Goal: Find specific page/section: Find specific page/section

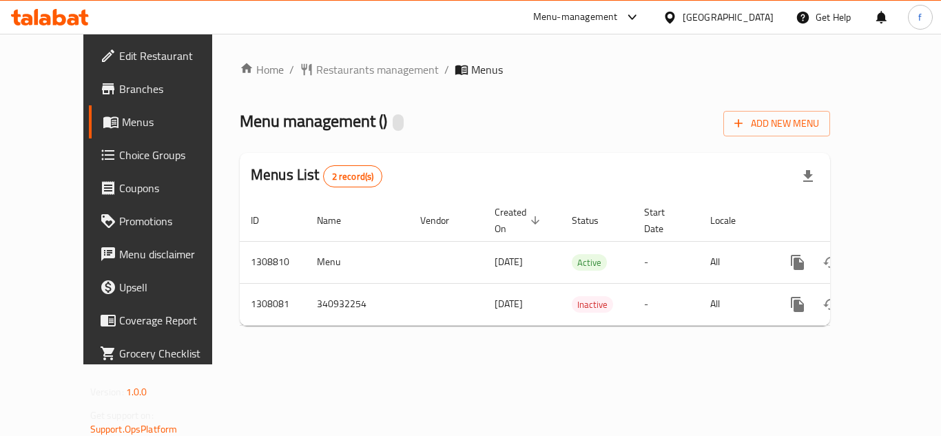
click at [119, 156] on span "Choice Groups" at bounding box center [174, 155] width 110 height 17
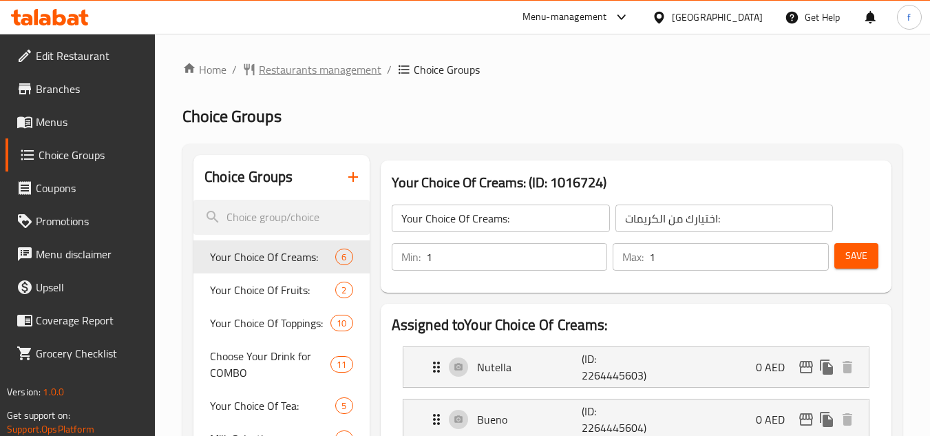
click at [321, 70] on span "Restaurants management" at bounding box center [320, 69] width 123 height 17
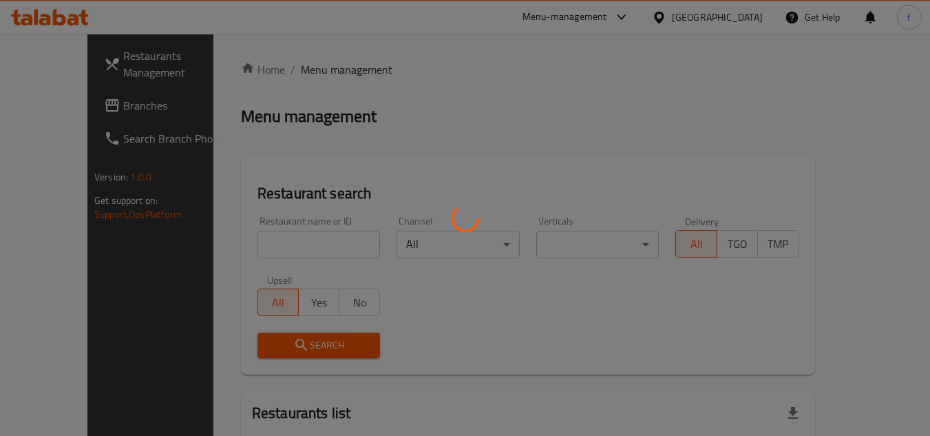
click at [296, 242] on div at bounding box center [465, 218] width 930 height 436
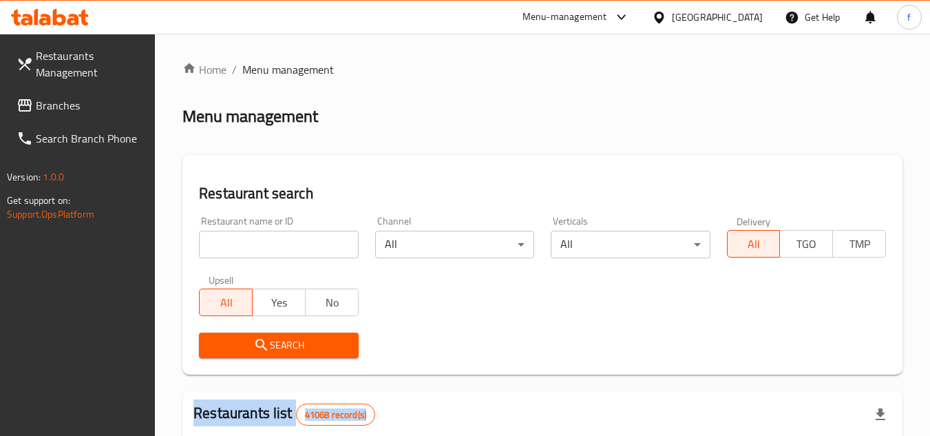
click at [296, 242] on input "search" at bounding box center [278, 245] width 159 height 28
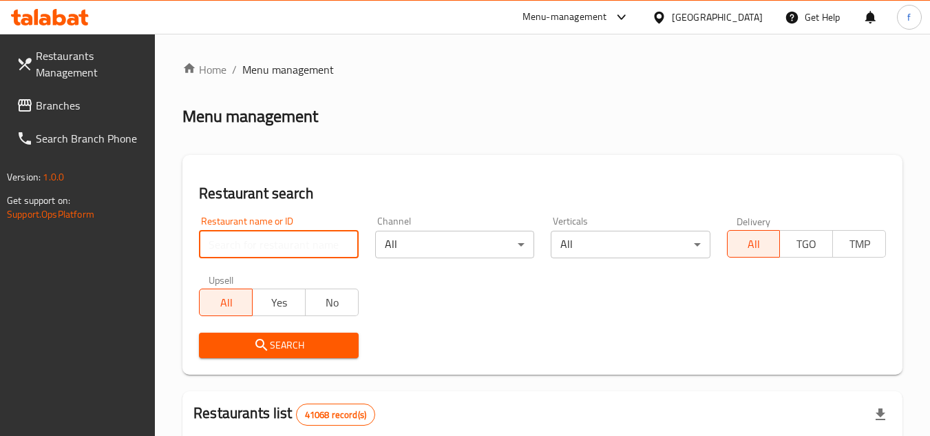
paste input "704152"
type input "704152"
click button "Search" at bounding box center [278, 345] width 159 height 25
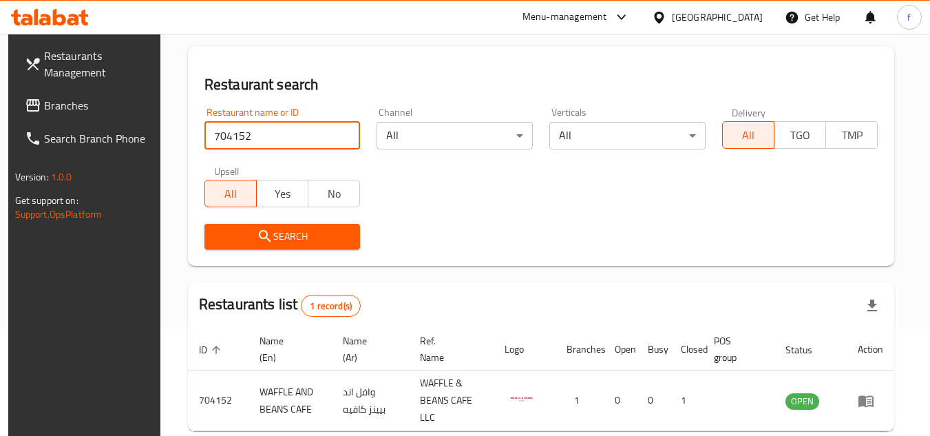
scroll to position [178, 0]
